Goal: Information Seeking & Learning: Check status

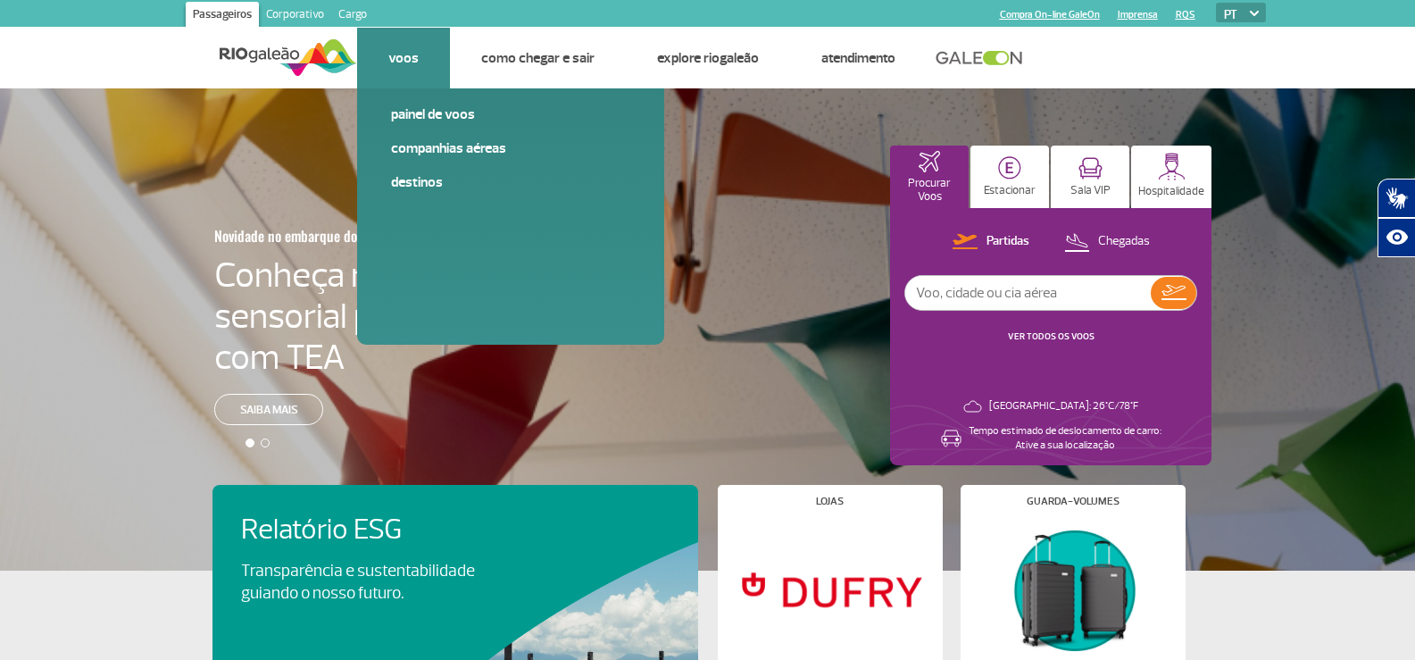
click at [412, 55] on link "Voos" at bounding box center [403, 58] width 30 height 18
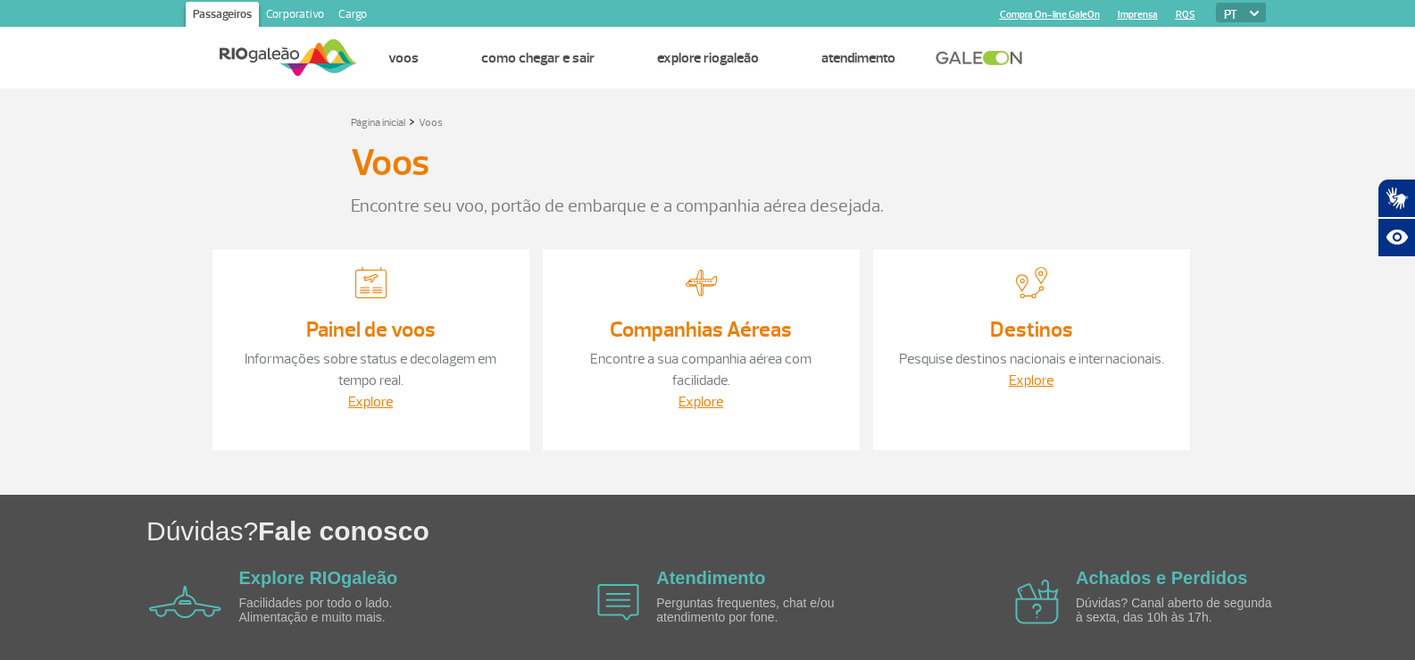
click at [348, 327] on link "Painel de voos" at bounding box center [370, 329] width 129 height 27
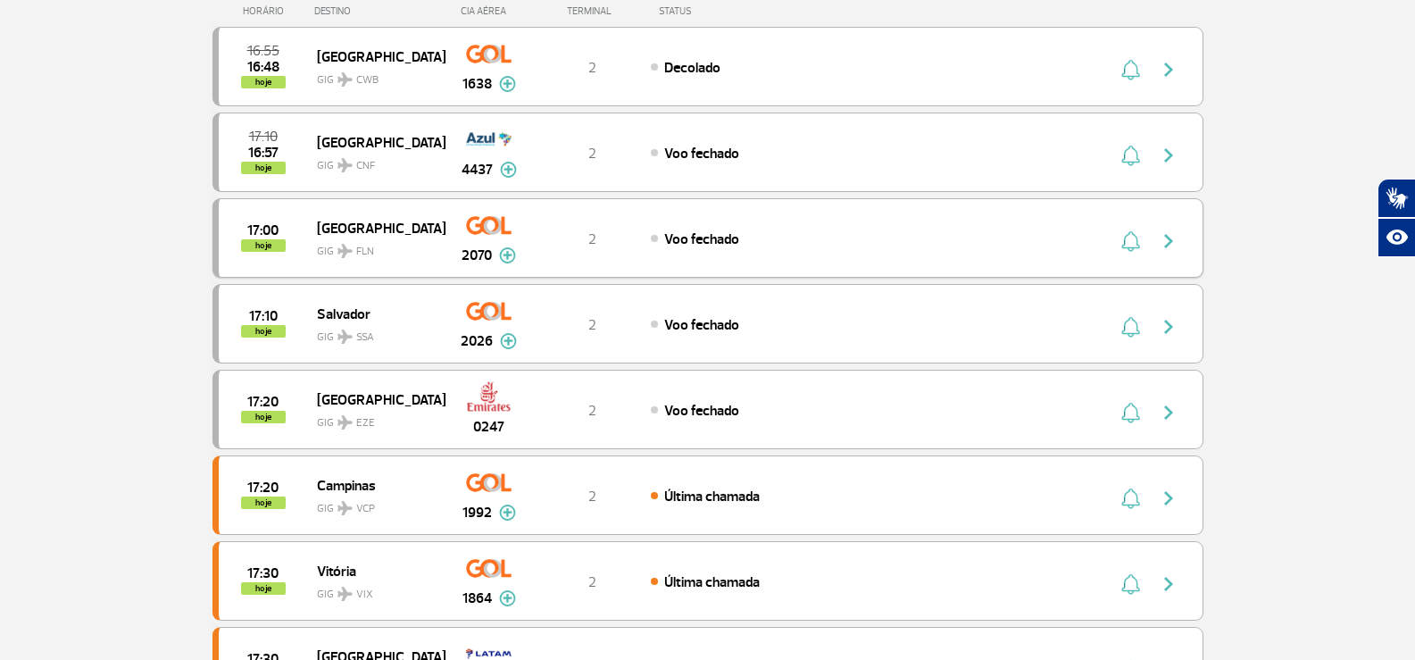
scroll to position [89, 0]
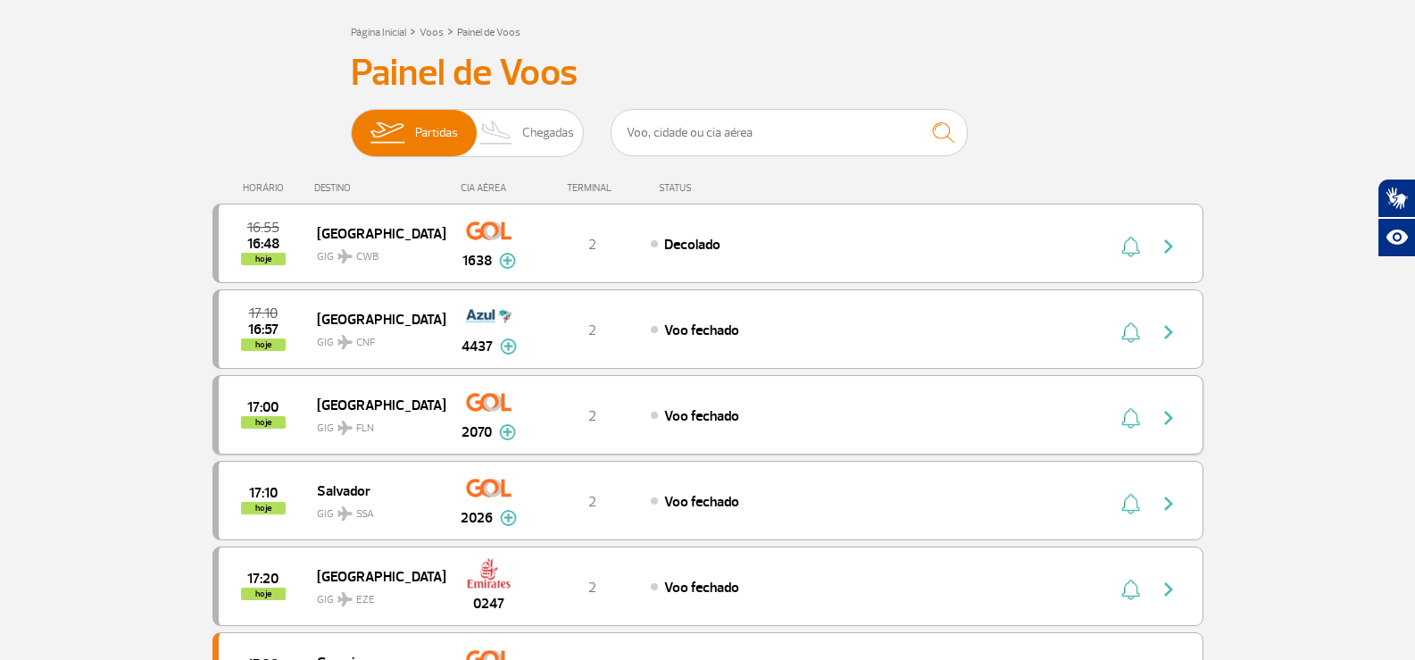
click at [697, 427] on div "17:00 hoje [GEOGRAPHIC_DATA] GIG FLN 2070 2 Voo fechado Parcerias: Azul Linhas …" at bounding box center [707, 414] width 991 height 79
click at [1169, 416] on img "button" at bounding box center [1168, 417] width 21 height 21
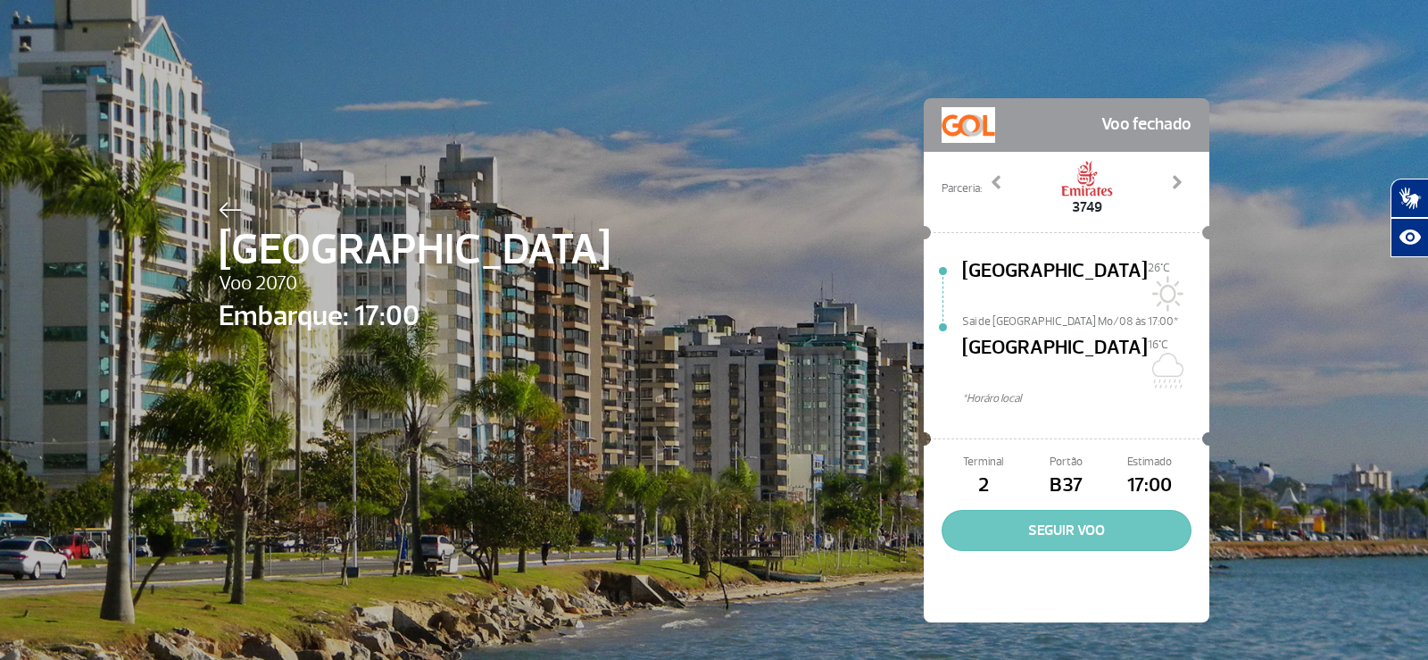
click at [1086, 510] on button "SEGUIR VOO" at bounding box center [1067, 530] width 250 height 41
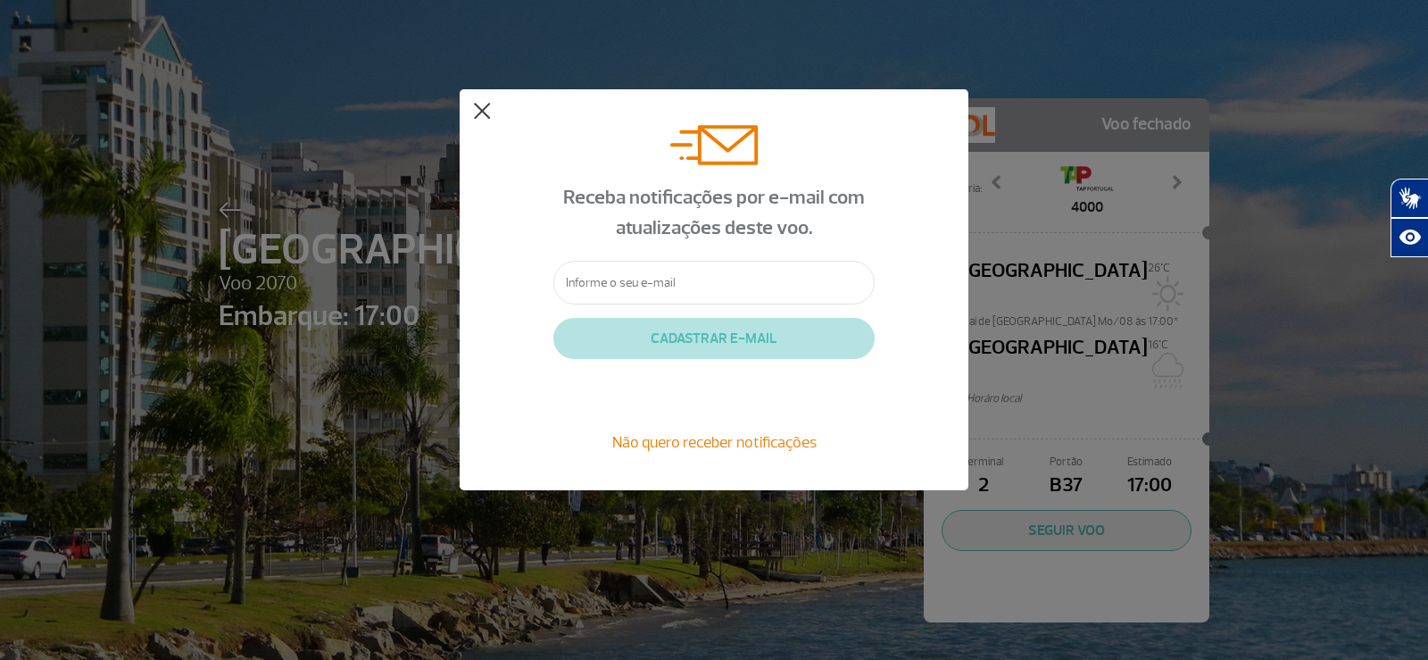
click at [478, 112] on button at bounding box center [482, 112] width 18 height 18
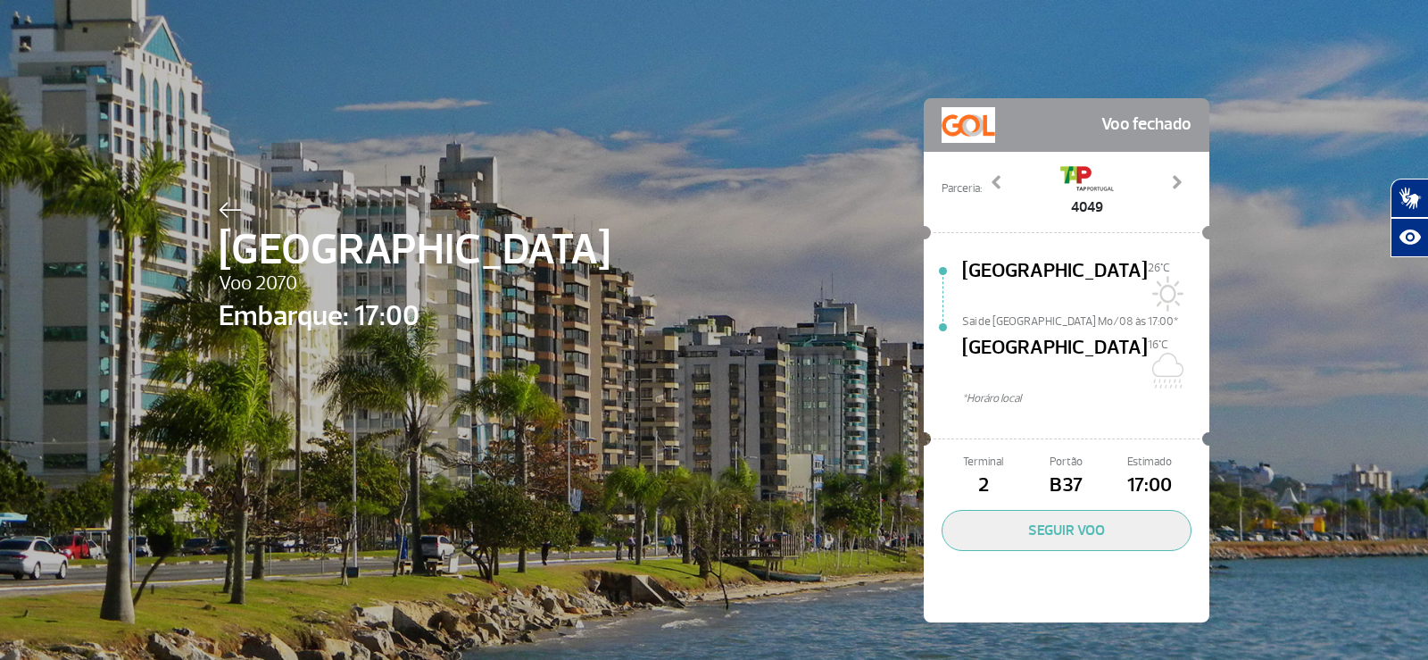
click at [219, 198] on div at bounding box center [415, 206] width 392 height 21
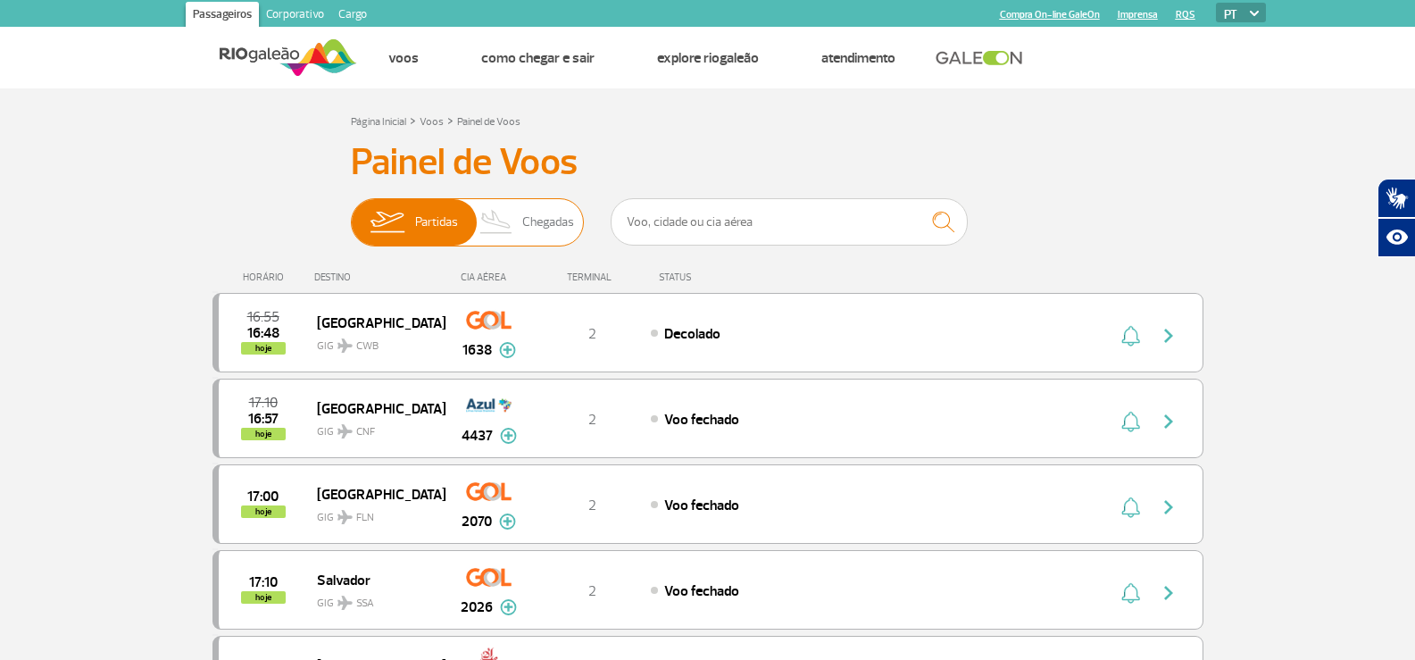
click at [510, 219] on img at bounding box center [496, 222] width 53 height 46
click at [351, 213] on input "Partidas Chegadas" at bounding box center [351, 213] width 0 height 0
